Goal: Information Seeking & Learning: Learn about a topic

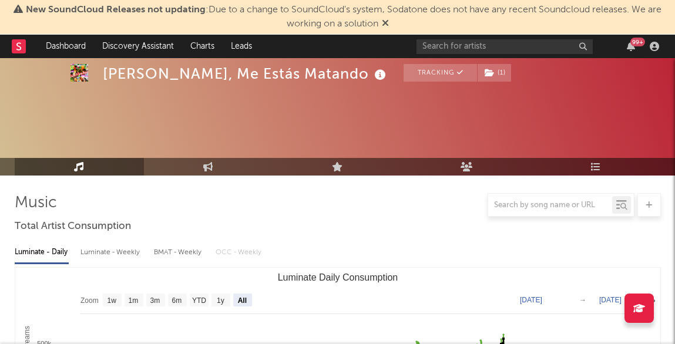
select select "All"
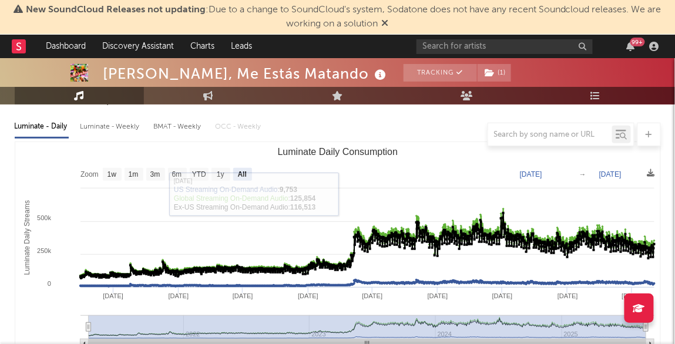
click at [43, 121] on div "Luminate - Daily" at bounding box center [42, 127] width 54 height 20
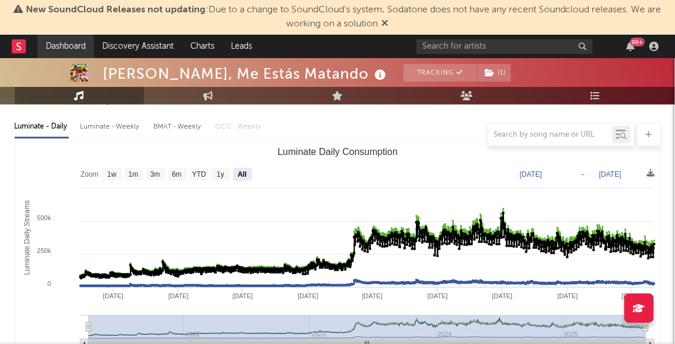
click at [55, 45] on link "Dashboard" at bounding box center [66, 47] width 56 height 24
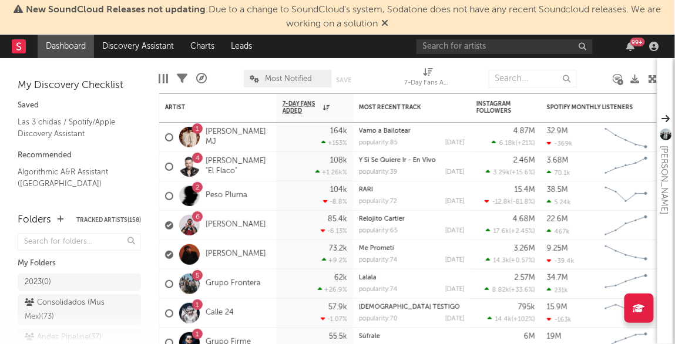
click at [23, 50] on rect at bounding box center [19, 46] width 14 height 14
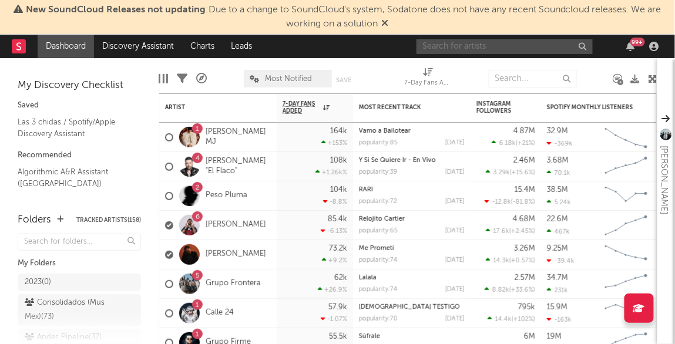
click at [430, 50] on input "text" at bounding box center [505, 46] width 176 height 15
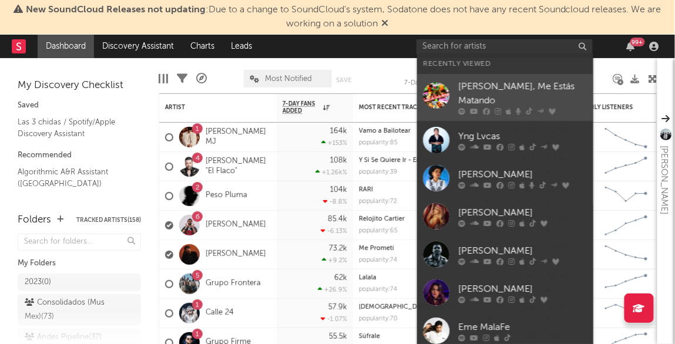
click at [448, 93] on div at bounding box center [436, 95] width 26 height 26
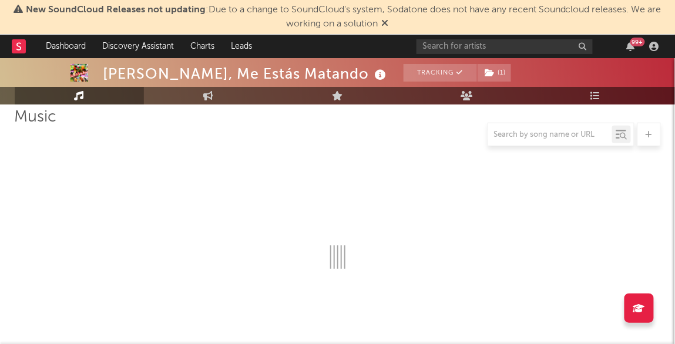
select select "6m"
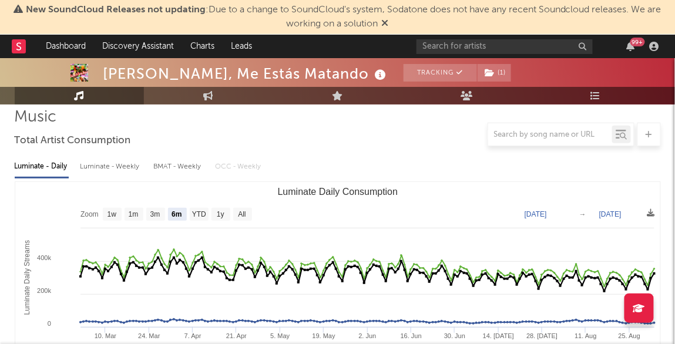
select select "6m"
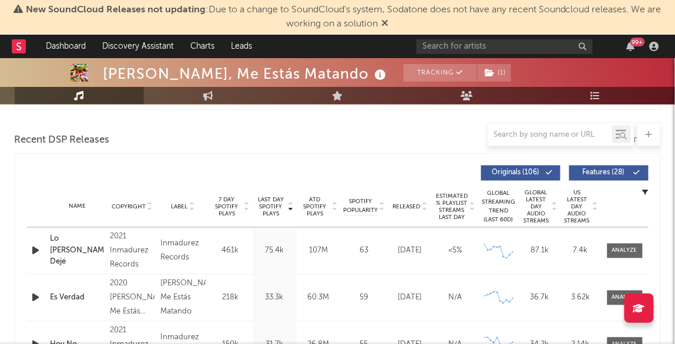
scroll to position [414, 0]
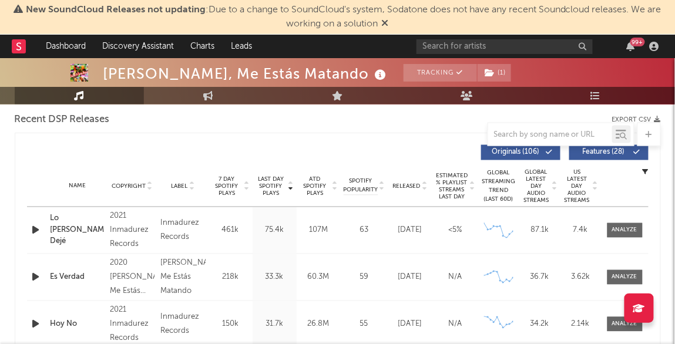
click at [426, 187] on icon at bounding box center [425, 189] width 6 height 5
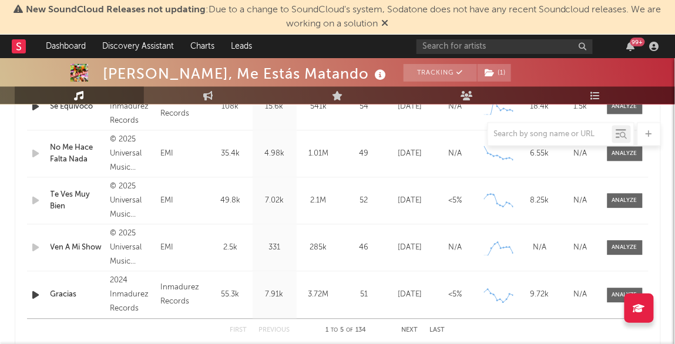
scroll to position [554, 0]
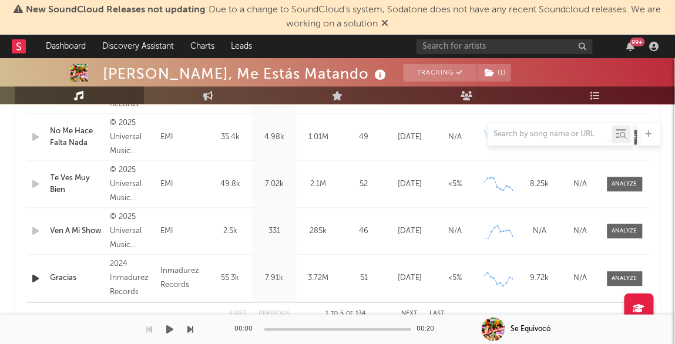
click at [414, 317] on div "00:00 00:20" at bounding box center [338, 329] width 206 height 29
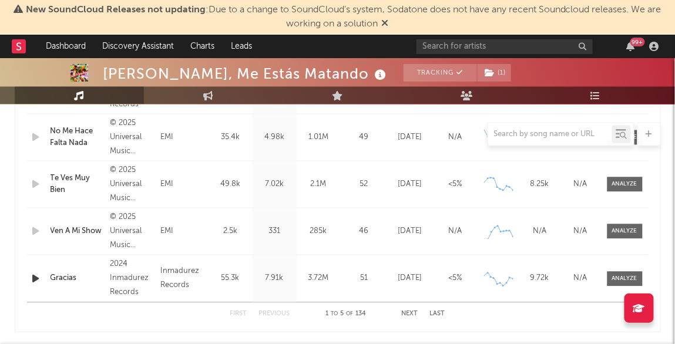
click at [413, 309] on div "First Previous 1 to 5 of 134 Next Last" at bounding box center [337, 314] width 215 height 23
click at [408, 304] on div "First Previous 1 to 5 of 134 Next Last" at bounding box center [337, 314] width 215 height 23
click at [408, 308] on div "First Previous 1 to 5 of 134 Next Last" at bounding box center [337, 314] width 215 height 23
click at [409, 310] on div "First Previous 1 to 5 of 134 Next Last" at bounding box center [337, 314] width 215 height 23
click at [409, 312] on button "Next" at bounding box center [410, 315] width 16 height 6
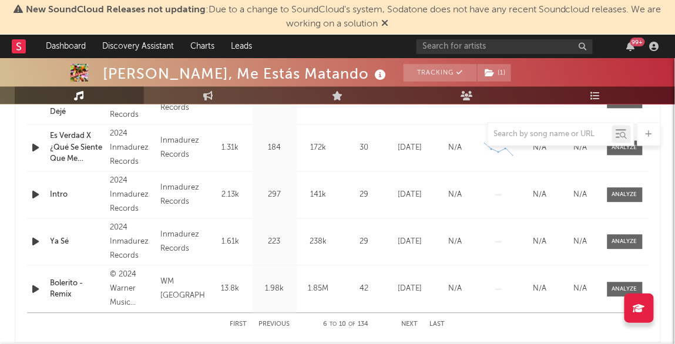
scroll to position [544, 0]
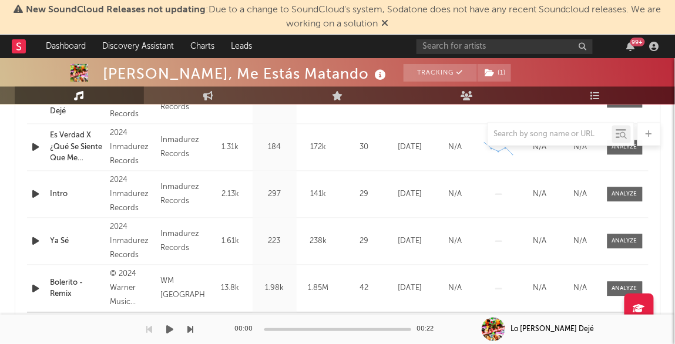
click at [285, 322] on div "00:00 00:22" at bounding box center [338, 329] width 206 height 29
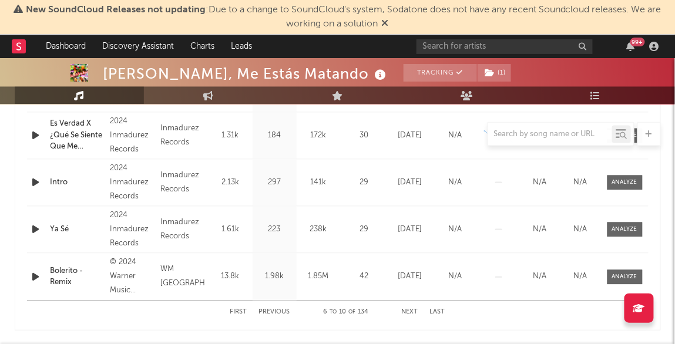
scroll to position [557, 0]
click at [277, 309] on button "Previous" at bounding box center [274, 312] width 31 height 6
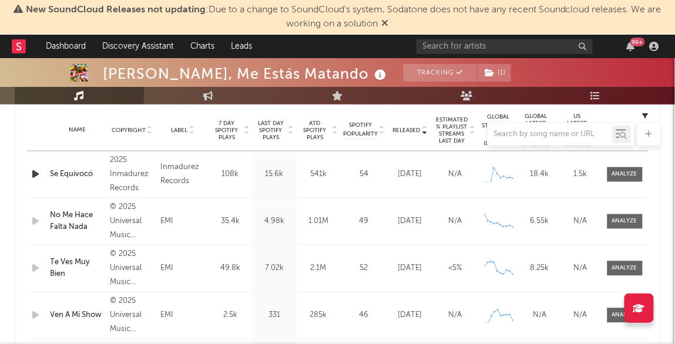
scroll to position [469, 0]
